Goal: Task Accomplishment & Management: Manage account settings

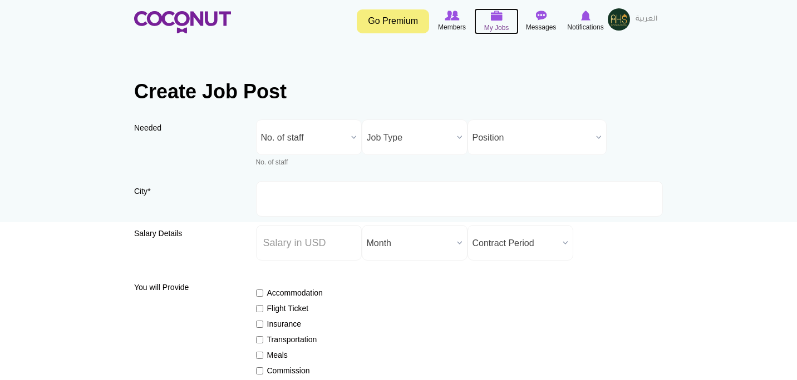
click at [498, 19] on img at bounding box center [496, 16] width 12 height 10
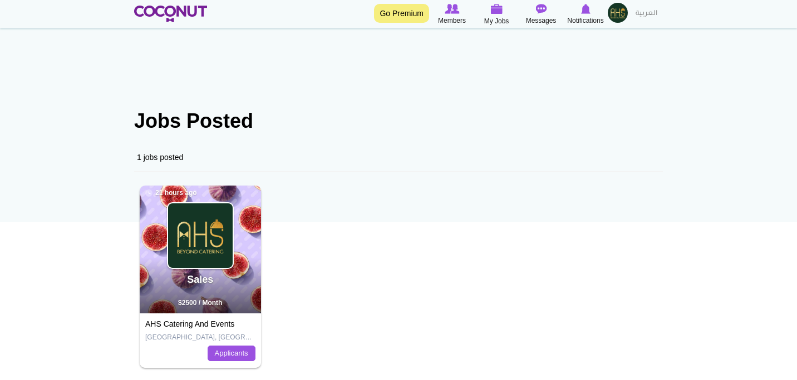
scroll to position [123, 0]
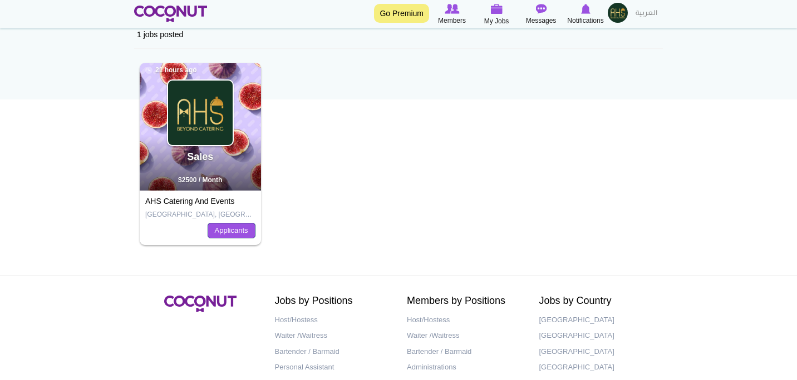
click at [237, 228] on link "Applicants" at bounding box center [231, 231] width 48 height 16
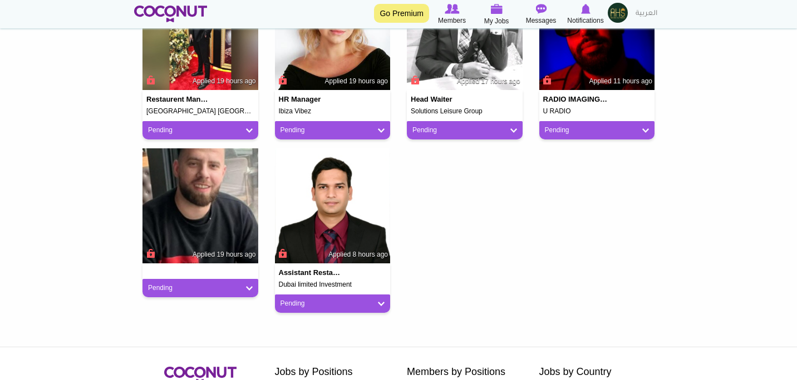
scroll to position [317, 0]
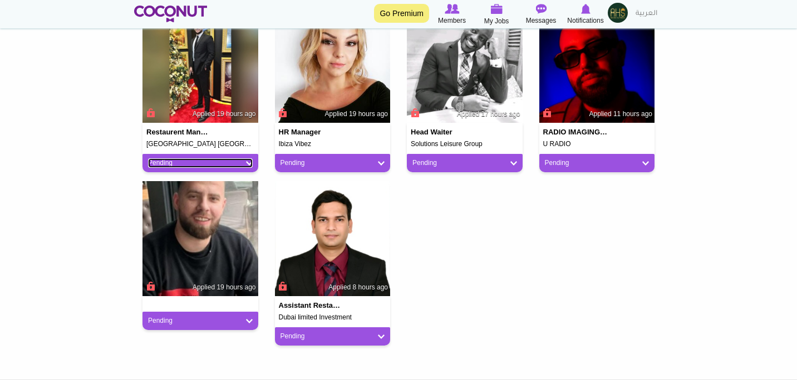
click at [245, 161] on link "Pending" at bounding box center [200, 163] width 105 height 9
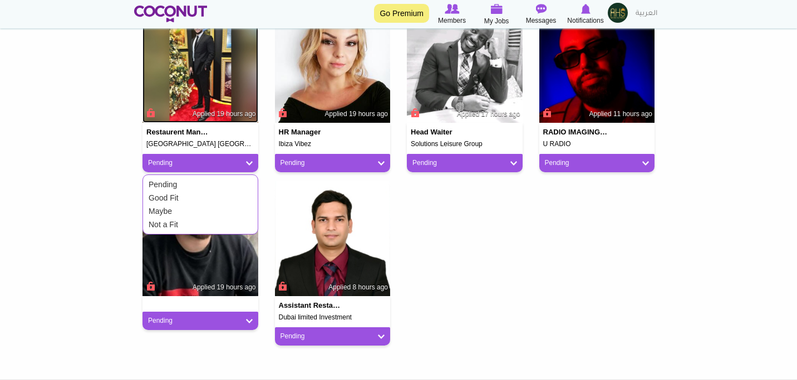
click at [217, 70] on img at bounding box center [200, 66] width 116 height 116
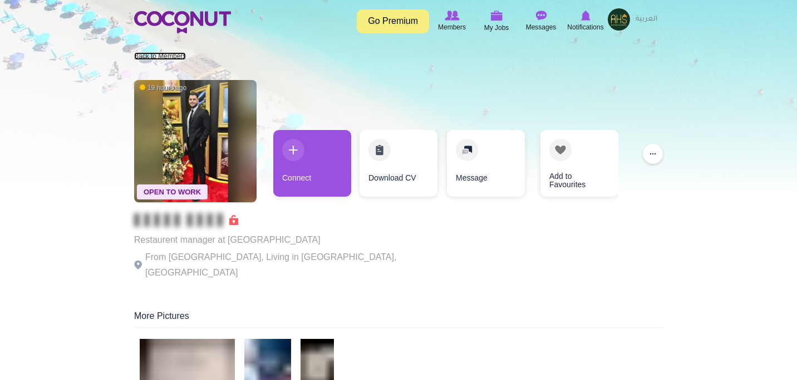
click at [151, 56] on link "Back to Members" at bounding box center [160, 56] width 52 height 8
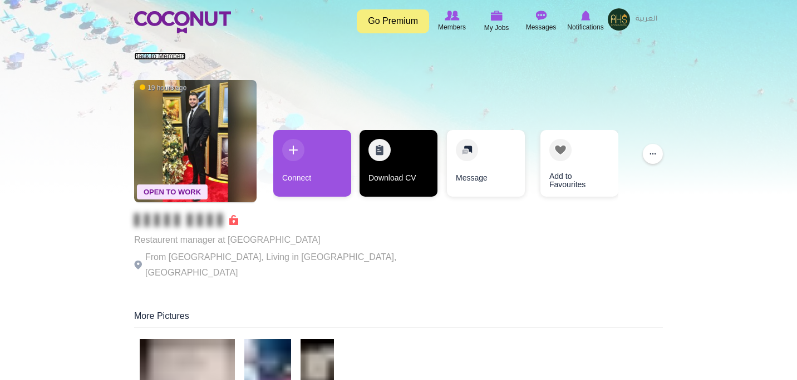
click at [385, 176] on link "Download CV" at bounding box center [398, 163] width 78 height 67
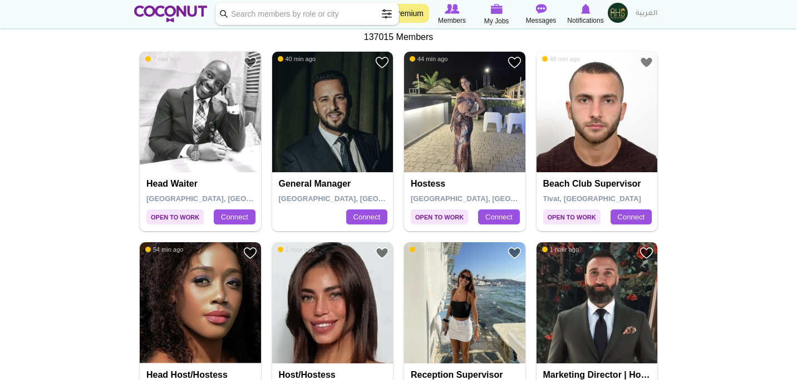
scroll to position [201, 0]
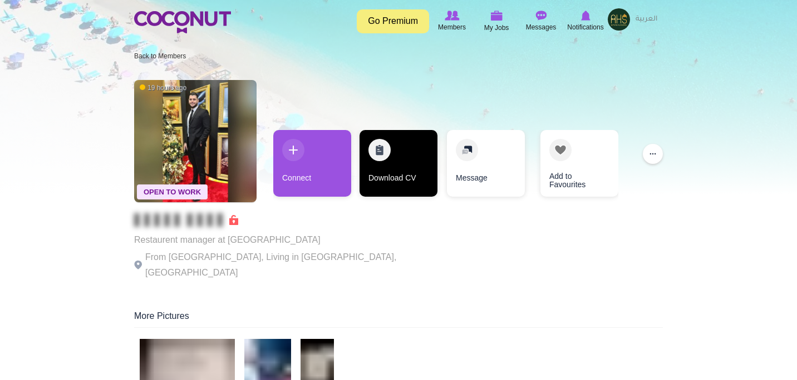
click at [416, 181] on link "Download CV" at bounding box center [398, 163] width 78 height 67
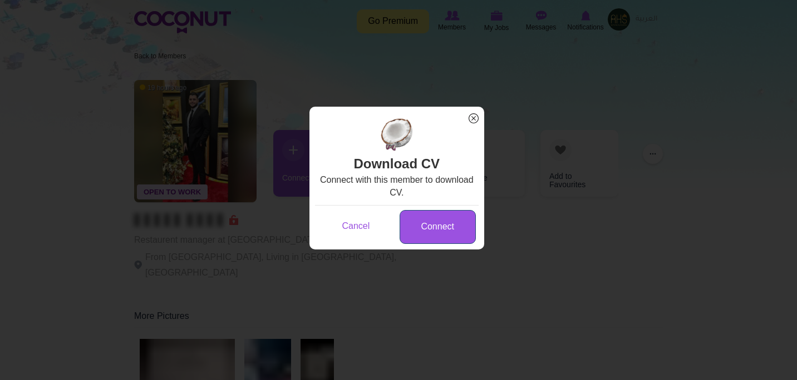
click at [441, 223] on link "Connect" at bounding box center [437, 227] width 76 height 34
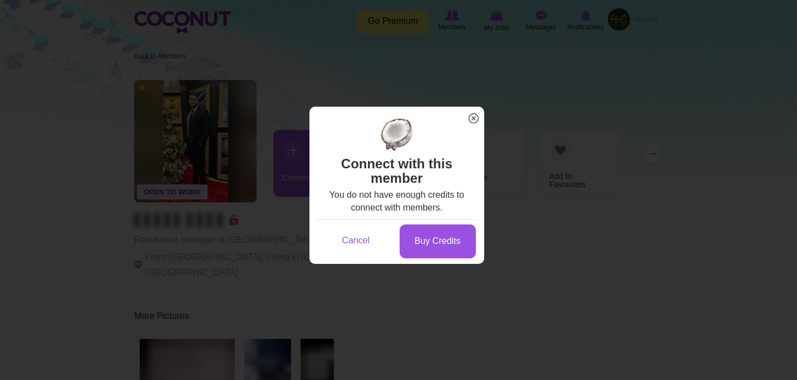
click at [473, 121] on span "x" at bounding box center [473, 118] width 14 height 14
